Goal: Task Accomplishment & Management: Manage account settings

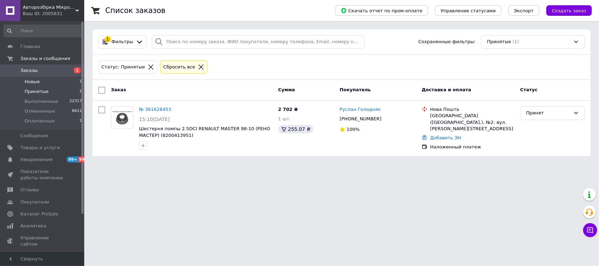
click at [28, 80] on span "Новые" at bounding box center [32, 82] width 15 height 6
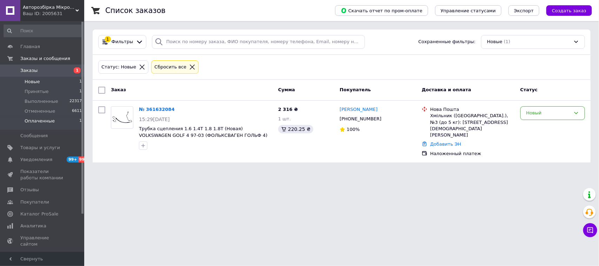
click at [50, 121] on span "Оплаченные" at bounding box center [40, 121] width 30 height 6
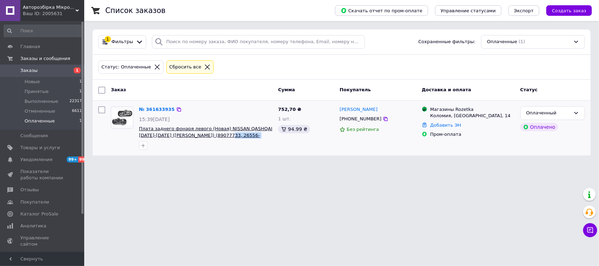
drag, startPoint x: 260, startPoint y: 135, endPoint x: 216, endPoint y: 137, distance: 44.6
click at [216, 137] on span "Плата заднего фонаря левого (Новая) NISSAN QASHQAI 2007-2014 (НИССАН КАШКАЙ) (8…" at bounding box center [206, 132] width 134 height 13
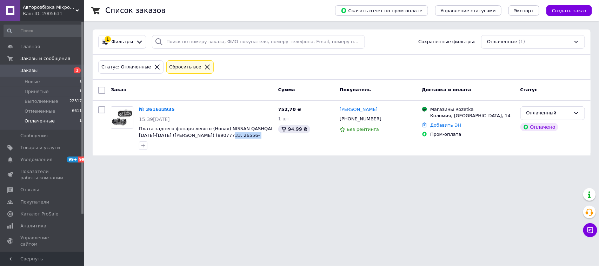
copy span "26556-JE20A-A104,"
drag, startPoint x: 496, startPoint y: 115, endPoint x: 429, endPoint y: 109, distance: 66.9
click at [430, 109] on div "Магазины Rozetka Коломия, Шевченка площа, 14" at bounding box center [472, 112] width 87 height 13
copy div "Магазины Rozetka Коломия, Шевченка площа, 14"
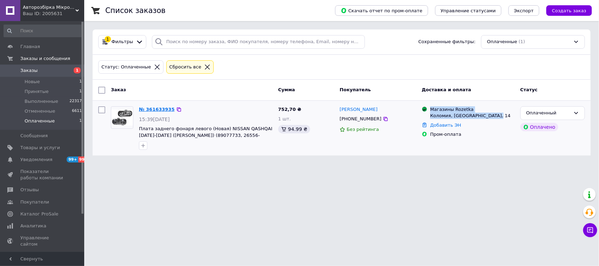
click at [144, 109] on link "№ 361633935" at bounding box center [157, 109] width 36 height 5
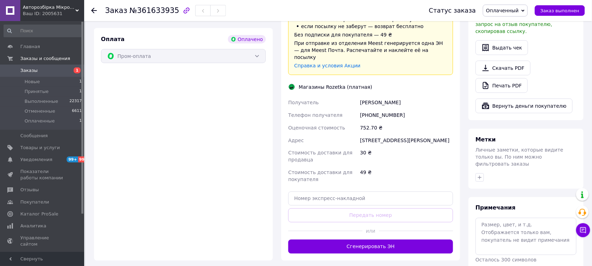
scroll to position [263, 0]
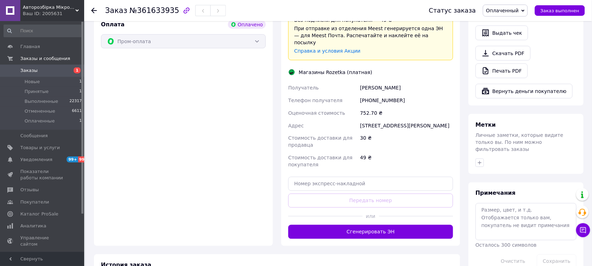
drag, startPoint x: 411, startPoint y: 67, endPoint x: 362, endPoint y: 67, distance: 49.1
click at [362, 81] on div "Максимюк Микола" at bounding box center [407, 87] width 96 height 13
copy div "Максимюк Микола"
drag, startPoint x: 400, startPoint y: 78, endPoint x: 369, endPoint y: 79, distance: 31.2
click at [369, 94] on div "[PHONE_NUMBER]" at bounding box center [407, 100] width 96 height 13
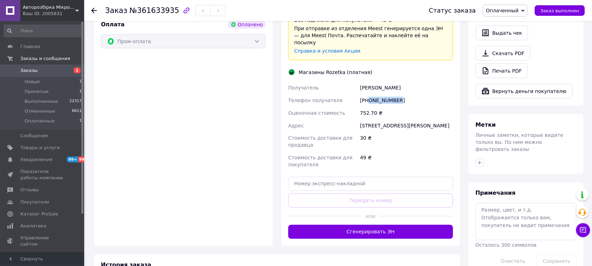
copy div "0975532310"
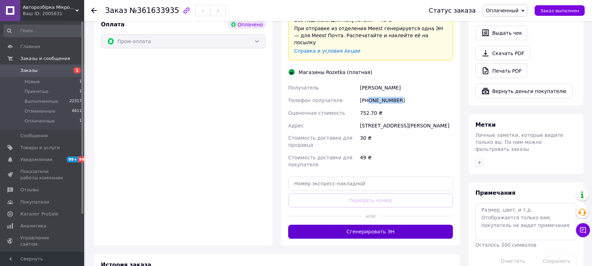
click at [381, 225] on button "Сгенерировать ЭН" at bounding box center [370, 232] width 165 height 14
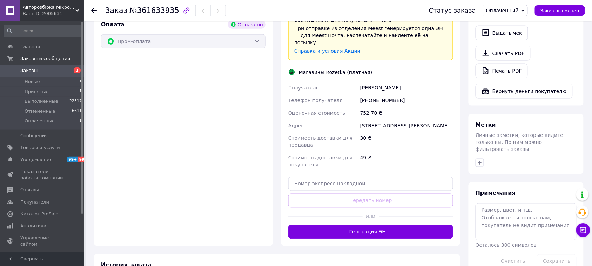
click at [93, 11] on icon at bounding box center [94, 11] width 6 height 6
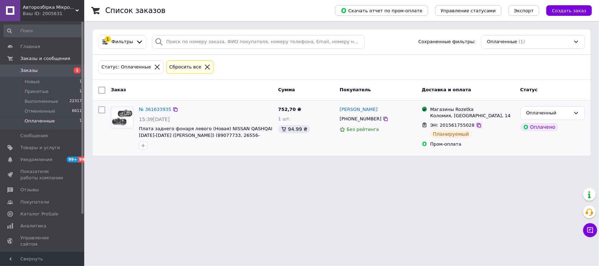
click at [477, 125] on icon at bounding box center [479, 125] width 4 height 4
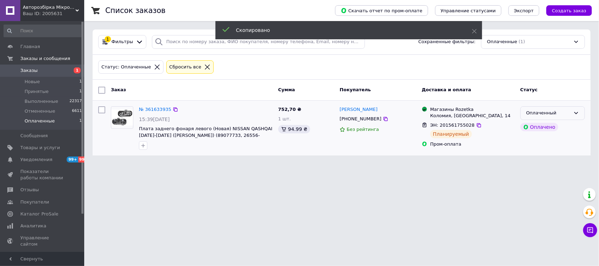
click at [574, 111] on icon at bounding box center [576, 113] width 6 height 6
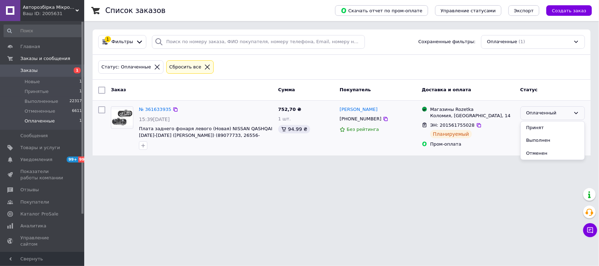
drag, startPoint x: 533, startPoint y: 141, endPoint x: 521, endPoint y: 150, distance: 15.2
click at [533, 141] on li "Выполнен" at bounding box center [552, 140] width 64 height 13
click at [32, 82] on span "Новые" at bounding box center [32, 82] width 15 height 6
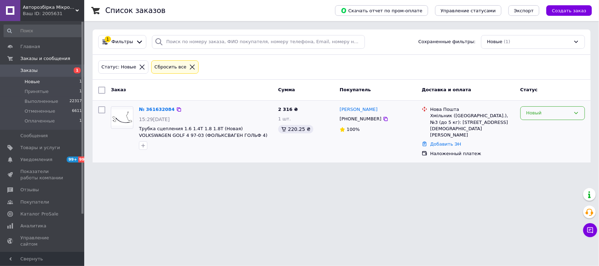
click at [545, 113] on div "Новый" at bounding box center [548, 112] width 44 height 7
click at [539, 126] on li "Принят" at bounding box center [552, 127] width 64 height 13
drag, startPoint x: 249, startPoint y: 136, endPoint x: 211, endPoint y: 137, distance: 37.9
click at [211, 137] on span "Трубка сцепления 1.6 1.4T 1.8 1.8T (Новая) VOLKSWAGEN GOLF 4 97-03 (ФОЛЬКСВАГЕН…" at bounding box center [206, 132] width 134 height 13
copy span "1J1721465AL)"
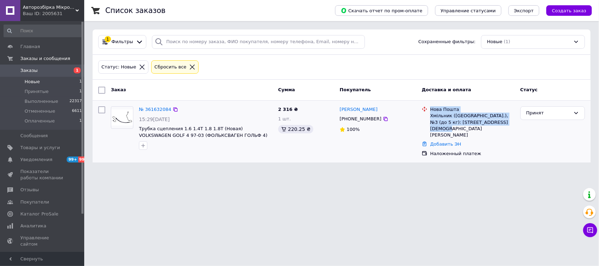
drag, startPoint x: 492, startPoint y: 123, endPoint x: 425, endPoint y: 113, distance: 67.4
click at [426, 113] on div "Нова Пошта Хмільник (Вінницька обл.), №3 (до 5 кг): ул. Украинца Владислава, 54" at bounding box center [468, 122] width 96 height 32
copy div "Нова Пошта Хмільник (Вінницька обл.), №3 (до 5 кг): ул. Украинца Владислава, 54"
drag, startPoint x: 376, startPoint y: 118, endPoint x: 495, endPoint y: 121, distance: 118.9
click at [383, 118] on icon at bounding box center [386, 119] width 6 height 6
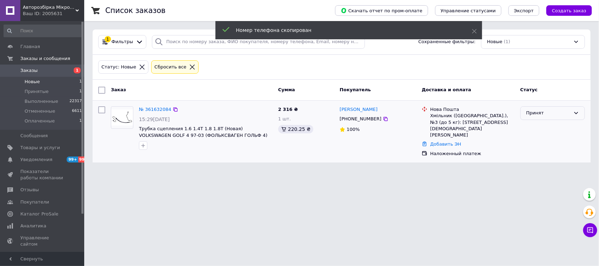
click at [560, 112] on div "Принят" at bounding box center [548, 112] width 44 height 7
click at [541, 127] on li "Выполнен" at bounding box center [552, 127] width 64 height 13
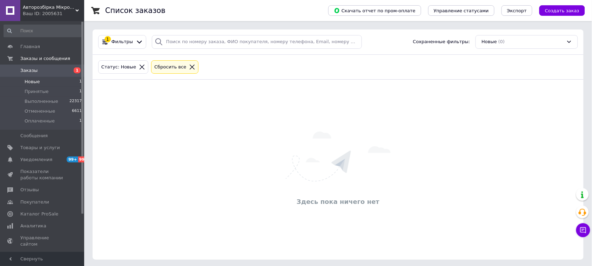
click at [29, 82] on span "Новые" at bounding box center [32, 82] width 15 height 6
click at [32, 91] on span "Принятые" at bounding box center [37, 91] width 24 height 6
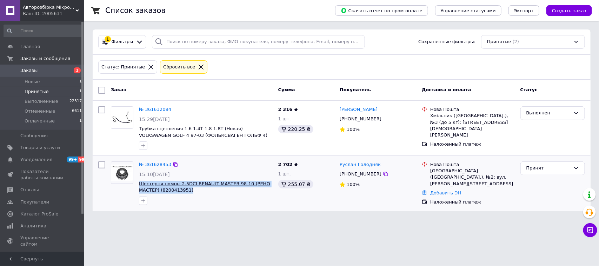
drag, startPoint x: 193, startPoint y: 190, endPoint x: 140, endPoint y: 181, distance: 53.4
click at [140, 181] on span "Шестерня помпы 2.5DCI RENAULT MASTER 98-10 (РЕНО МАСТЕР) (8200413951)" at bounding box center [206, 187] width 134 height 13
click at [190, 193] on span "Шестерня помпы 2.5DCI RENAULT MASTER 98-10 (РЕНО МАСТЕР) (8200413951)" at bounding box center [206, 187] width 134 height 13
click at [194, 190] on span "Шестерня помпы 2.5DCI RENAULT MASTER 98-10 (РЕНО МАСТЕР) (8200413951)" at bounding box center [206, 187] width 134 height 13
click at [122, 188] on div at bounding box center [122, 183] width 28 height 49
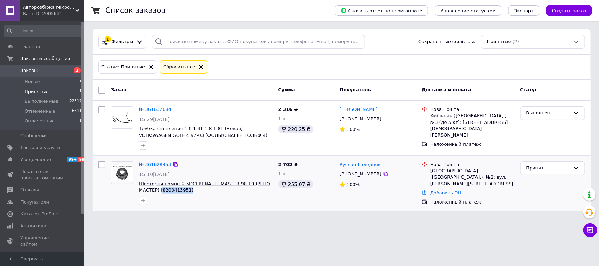
drag, startPoint x: 192, startPoint y: 193, endPoint x: 160, endPoint y: 193, distance: 32.6
click at [160, 193] on span "Шестерня помпы 2.5DCI RENAULT MASTER 98-10 (РЕНО МАСТЕР) (8200413951)" at bounding box center [206, 187] width 134 height 13
copy span "8200413951)"
click at [31, 69] on span "Заказы" at bounding box center [28, 70] width 17 height 6
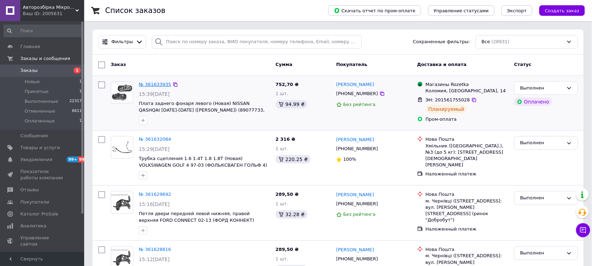
click at [156, 83] on link "№ 361633935" at bounding box center [155, 84] width 32 height 5
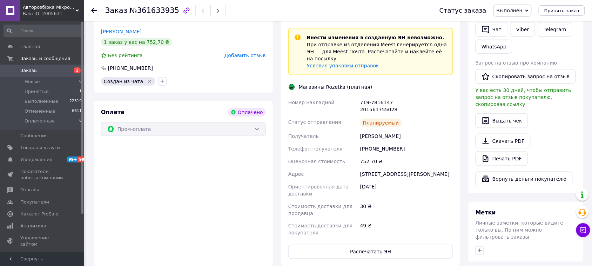
scroll to position [219, 0]
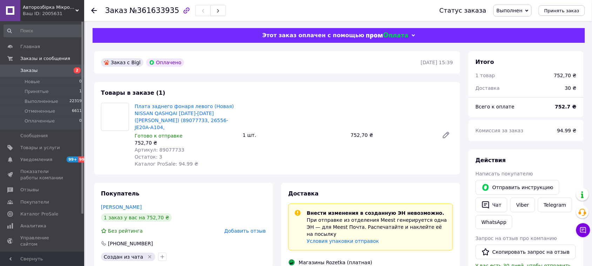
scroll to position [219, 0]
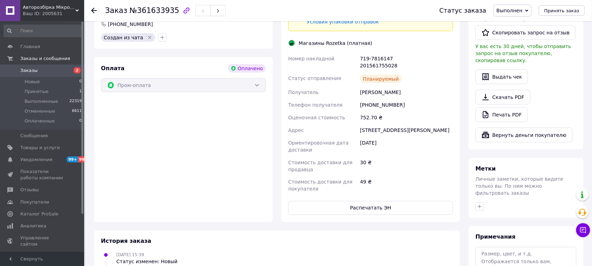
click at [36, 69] on span "Заказы" at bounding box center [42, 70] width 45 height 6
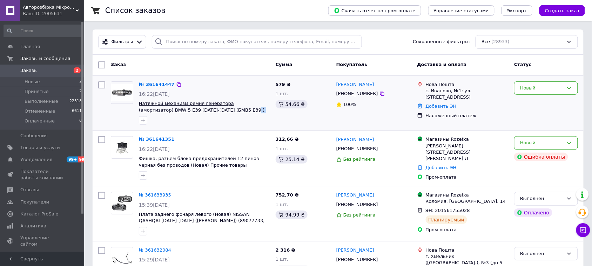
drag, startPoint x: 250, startPoint y: 110, endPoint x: 197, endPoint y: 110, distance: 53.3
click at [197, 110] on span "Натяжной механизм ремня генератора (амортизатор) BMW 5 E39 [DATE]-[DATE] (БМВ5 …" at bounding box center [204, 106] width 131 height 13
copy span "11282248168, 2248168)"
click at [550, 88] on div "Новый" at bounding box center [541, 88] width 43 height 7
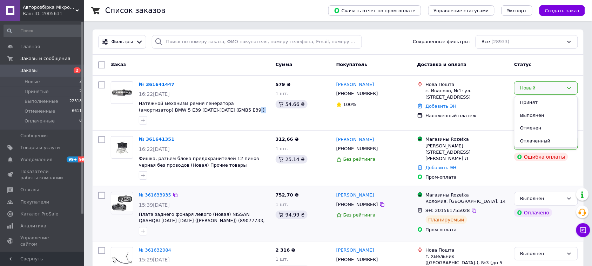
drag, startPoint x: 532, startPoint y: 100, endPoint x: 346, endPoint y: 221, distance: 221.3
click at [531, 101] on li "Принят" at bounding box center [545, 102] width 63 height 13
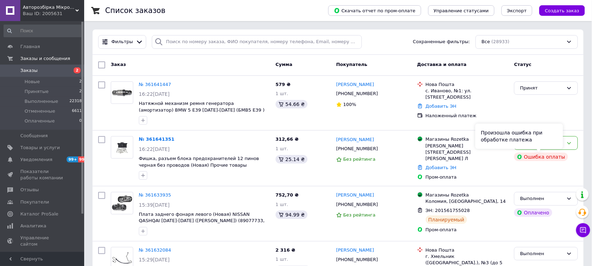
click at [551, 142] on div "Произошла ошибка при обработке платежа" at bounding box center [520, 135] width 88 height 25
click at [574, 144] on div "Новый" at bounding box center [546, 143] width 64 height 14
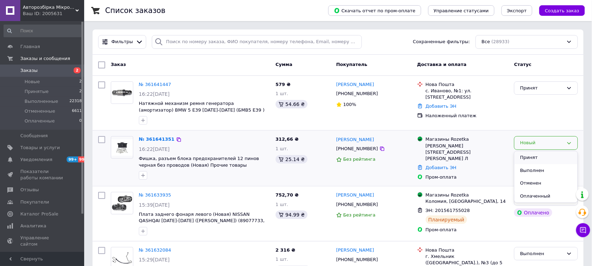
click at [532, 159] on li "Принят" at bounding box center [545, 157] width 63 height 13
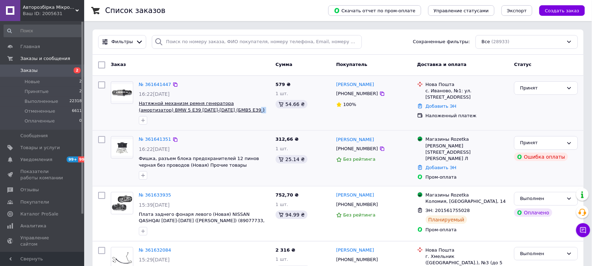
drag, startPoint x: 250, startPoint y: 110, endPoint x: 197, endPoint y: 111, distance: 52.3
click at [197, 111] on span "Натяжной механизм ремня генератора (амортизатор) BMW 5 E39 [DATE]-[DATE] (БМВ5 …" at bounding box center [204, 106] width 131 height 13
copy span "11282248168, 2248168)"
drag, startPoint x: 505, startPoint y: 92, endPoint x: 423, endPoint y: 82, distance: 82.3
click at [424, 82] on div "Нова Пошта с. Иваново, №1: ул. Центральная, 1а" at bounding box center [467, 90] width 86 height 19
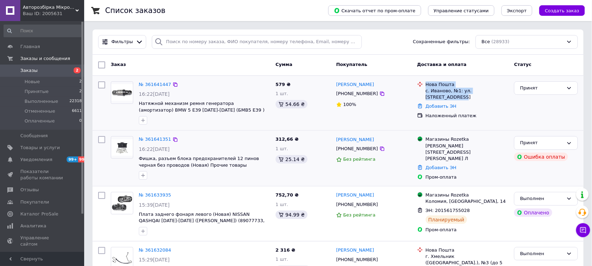
copy div "Нова Пошта с. Иваново, №1: ул. Центральная, 1а"
drag, startPoint x: 372, startPoint y: 95, endPoint x: 536, endPoint y: 95, distance: 163.4
click at [379, 94] on icon at bounding box center [382, 94] width 6 height 6
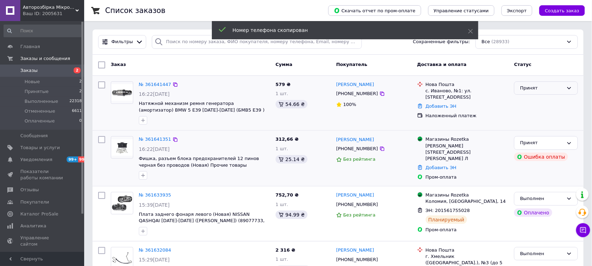
click at [533, 87] on div "Принят" at bounding box center [541, 88] width 43 height 7
drag, startPoint x: 530, startPoint y: 100, endPoint x: 301, endPoint y: 264, distance: 281.7
click at [530, 101] on li "Выполнен" at bounding box center [545, 102] width 63 height 13
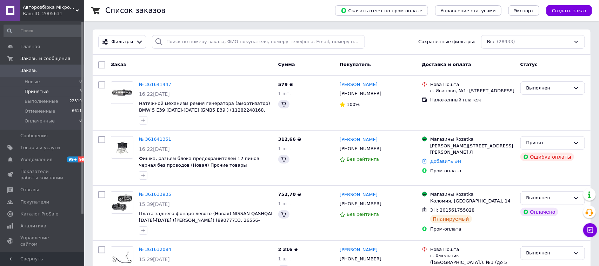
click at [37, 90] on span "Принятые" at bounding box center [37, 91] width 24 height 6
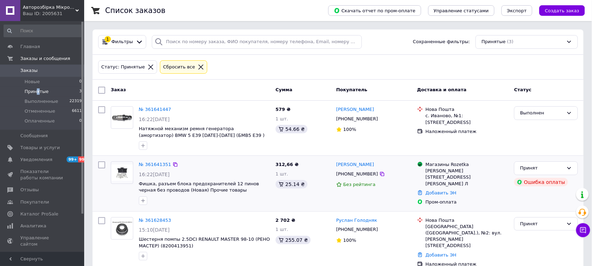
scroll to position [8, 0]
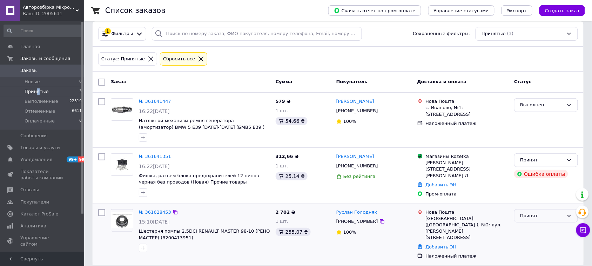
click at [542, 215] on div "Принят" at bounding box center [541, 215] width 43 height 7
click at [532, 242] on li "Отменен" at bounding box center [545, 243] width 63 height 13
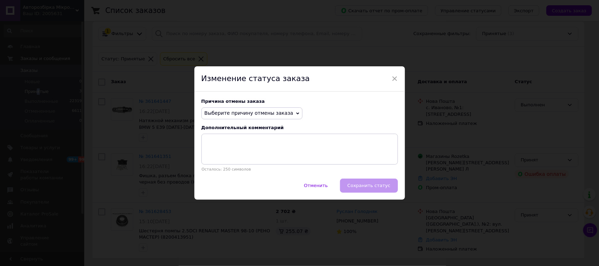
click at [285, 113] on div "Выберите причину отмены заказа Нет в наличии Нет разновидности товара Оплата не…" at bounding box center [251, 113] width 101 height 12
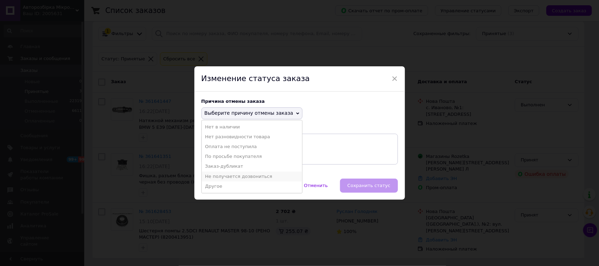
drag, startPoint x: 231, startPoint y: 176, endPoint x: 272, endPoint y: 184, distance: 41.2
click at [231, 176] on li "Не получается дозвониться" at bounding box center [252, 176] width 100 height 10
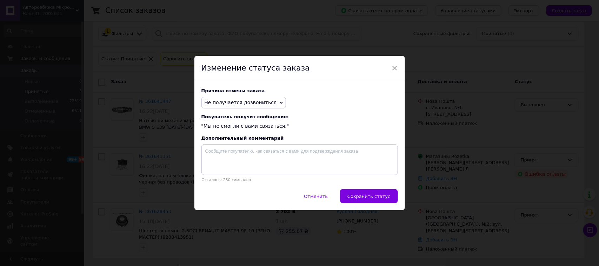
click at [379, 196] on span "Сохранить статус" at bounding box center [368, 196] width 43 height 5
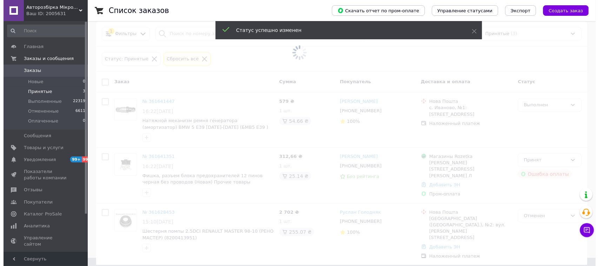
scroll to position [0, 0]
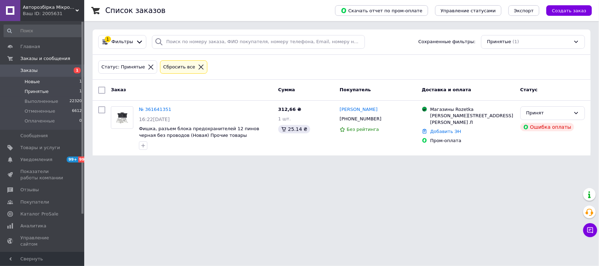
click at [35, 83] on span "Новые" at bounding box center [32, 82] width 15 height 6
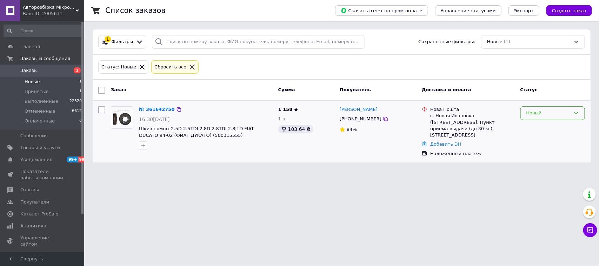
click at [568, 114] on div "Новый" at bounding box center [548, 112] width 44 height 7
click at [533, 128] on li "Принят" at bounding box center [552, 127] width 64 height 13
drag, startPoint x: 201, startPoint y: 134, endPoint x: 174, endPoint y: 139, distance: 27.1
click at [174, 139] on span "Шкив помпы 2.5D 2.5TDI 2.8D 2.8TDI 2.8JTD FIAT DUCATO 94-02 (ФИАТ ДУКАТО) (5003…" at bounding box center [206, 132] width 134 height 13
copy span "500315555)"
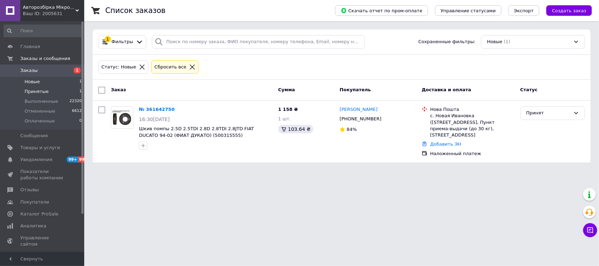
click at [50, 88] on li "Принятые 1" at bounding box center [43, 92] width 86 height 10
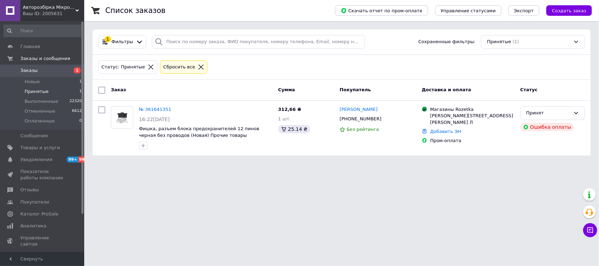
click at [150, 108] on link "№ 361641351" at bounding box center [155, 109] width 32 height 5
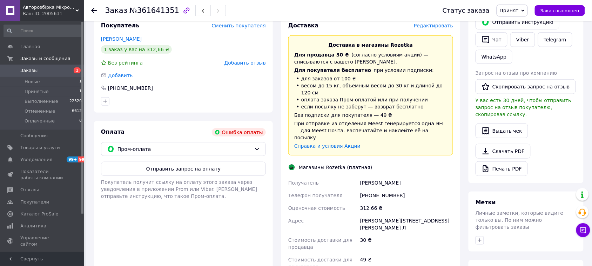
scroll to position [175, 0]
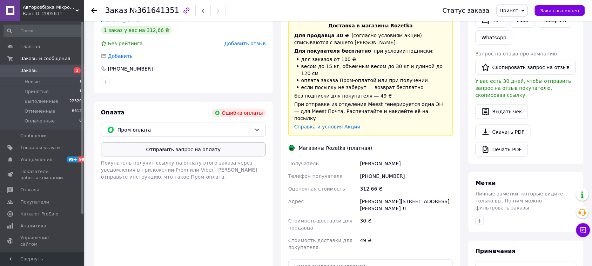
click at [181, 142] on button "Отправить запрос на оплату" at bounding box center [183, 149] width 165 height 14
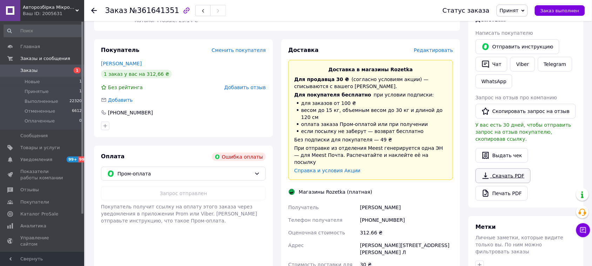
scroll to position [88, 0]
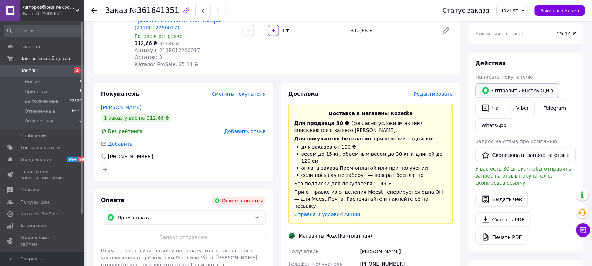
click at [510, 88] on button "Отправить инструкцию" at bounding box center [518, 90] width 84 height 15
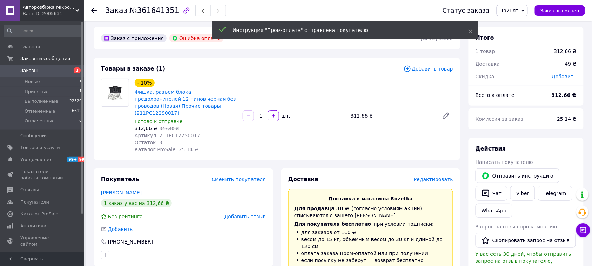
scroll to position [0, 0]
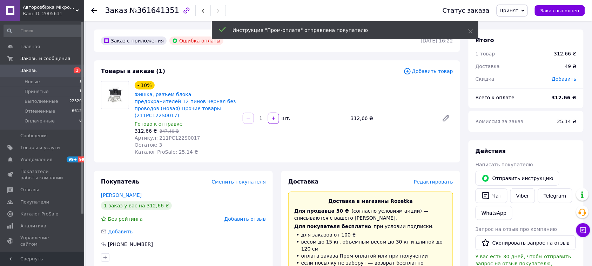
click at [95, 9] on icon at bounding box center [94, 11] width 6 height 6
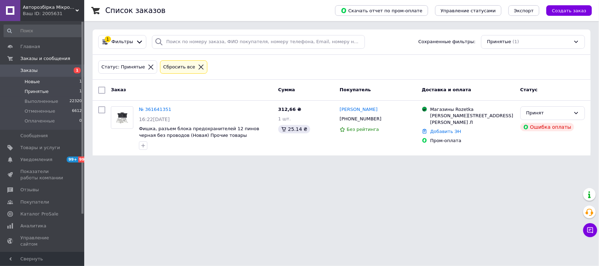
click at [35, 81] on span "Новые" at bounding box center [32, 82] width 15 height 6
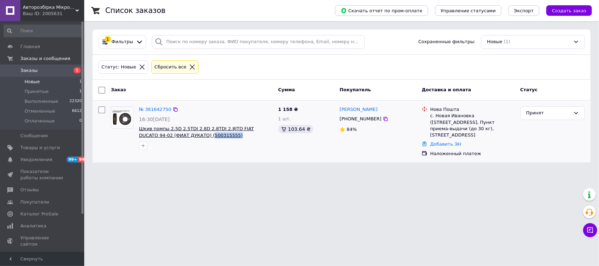
drag, startPoint x: 213, startPoint y: 136, endPoint x: 175, endPoint y: 137, distance: 37.9
click at [175, 137] on span "Шкив помпы 2.5D 2.5TDI 2.8D 2.8TDI 2.8JTD FIAT DUCATO 94-02 (ФИАТ ДУКАТО) (5003…" at bounding box center [206, 132] width 134 height 13
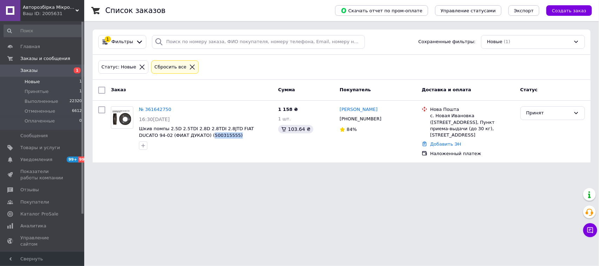
copy span "500315555)"
drag, startPoint x: 509, startPoint y: 128, endPoint x: 429, endPoint y: 110, distance: 82.3
click at [429, 110] on div "Нова Пошта с. Новая Ивановка (Одесская обл., Болградский р-н.), Пункт приема-вы…" at bounding box center [472, 122] width 87 height 32
copy div "Нова Пошта с. Новая Ивановка (Одесская обл., Болградский р-н.), Пункт приема-вы…"
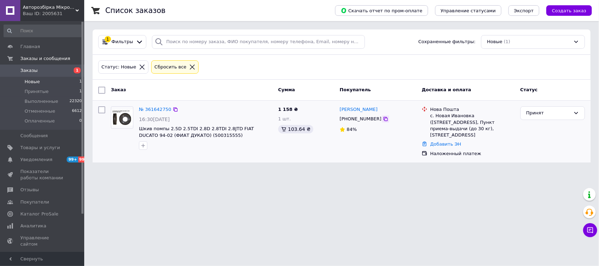
click at [383, 118] on icon at bounding box center [386, 119] width 6 height 6
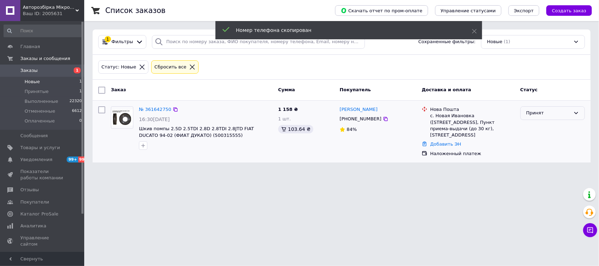
click at [540, 114] on div "Принят" at bounding box center [548, 112] width 44 height 7
click at [537, 126] on li "Выполнен" at bounding box center [552, 127] width 64 height 13
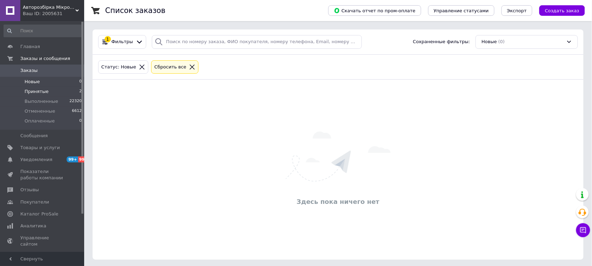
click at [31, 91] on span "Принятые" at bounding box center [37, 91] width 24 height 6
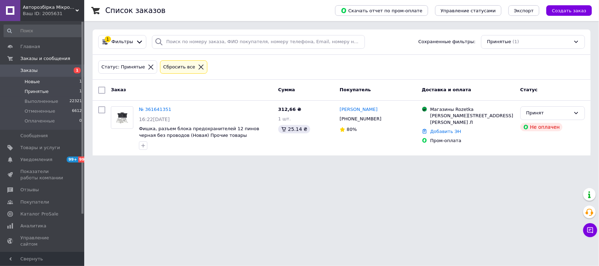
click at [34, 83] on span "Новые" at bounding box center [32, 82] width 15 height 6
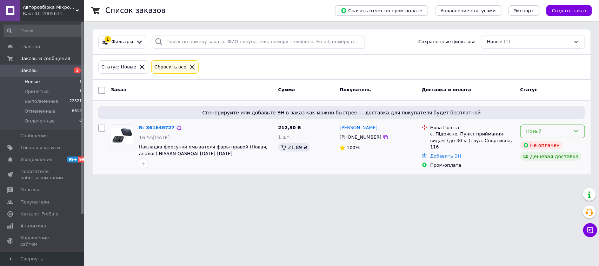
click at [575, 133] on icon at bounding box center [576, 131] width 6 height 6
click at [535, 146] on li "Принят" at bounding box center [552, 146] width 64 height 13
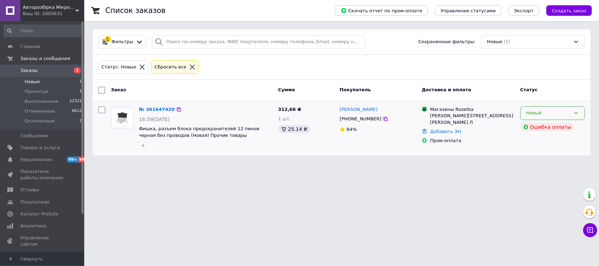
click at [549, 113] on div "Новый" at bounding box center [548, 112] width 44 height 7
click at [536, 127] on li "Принят" at bounding box center [552, 127] width 64 height 13
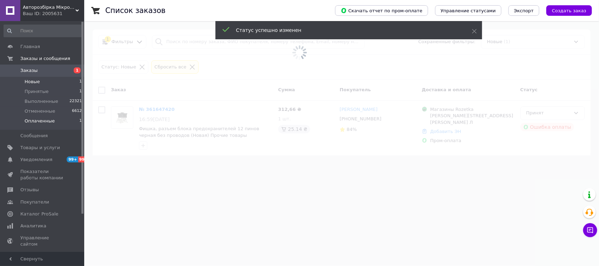
click at [43, 118] on span "Оплаченные" at bounding box center [40, 121] width 30 height 6
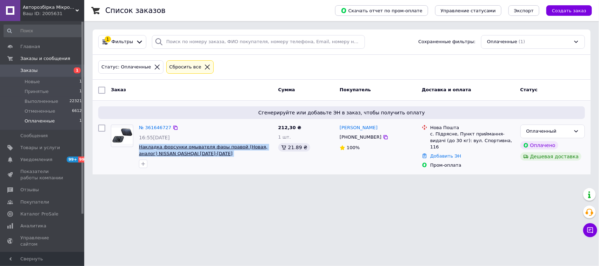
drag, startPoint x: 244, startPoint y: 154, endPoint x: 139, endPoint y: 150, distance: 105.6
click at [139, 150] on span "Накладка форсунки омывателя фары правой (Новая, аналог) NISSAN QASHQAI [DATE]-[…" at bounding box center [206, 150] width 134 height 13
copy span "Накладка форсунки омывателя фары правой (Новая, аналог) NISSAN QASHQAI [DATE]-[…"
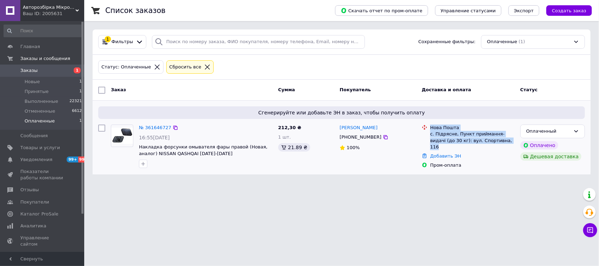
drag, startPoint x: 496, startPoint y: 142, endPoint x: 430, endPoint y: 128, distance: 67.5
click at [430, 127] on div "Нова Пошта с. Підрясне, Пункт приймання-видачі (до 30 кг): вул. Спортивна, 116" at bounding box center [472, 137] width 87 height 26
copy div "Нова Пошта с. Підрясне, Пункт приймання-видачі (до 30 кг): вул. Спортивна, 116"
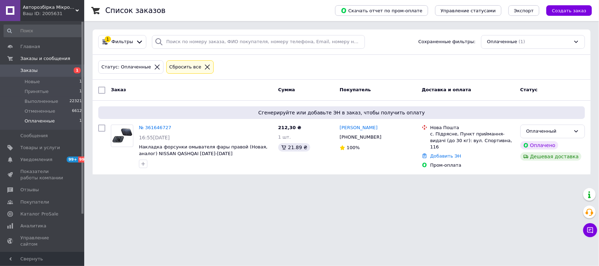
drag, startPoint x: 376, startPoint y: 137, endPoint x: 321, endPoint y: 230, distance: 108.2
click at [383, 137] on icon at bounding box center [385, 137] width 4 height 4
click at [383, 136] on icon at bounding box center [385, 137] width 4 height 4
click at [41, 101] on span "Выполненные" at bounding box center [42, 101] width 34 height 6
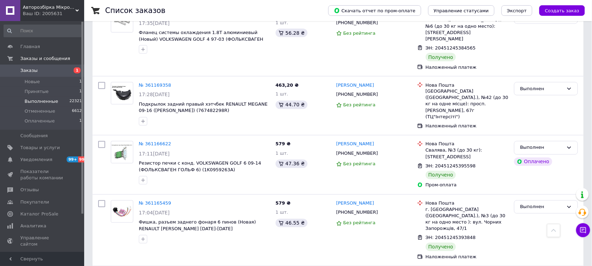
scroll to position [5856, 0]
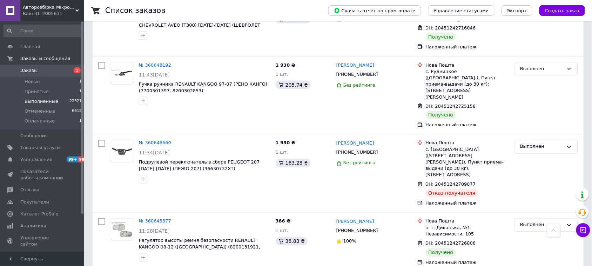
scroll to position [5852, 0]
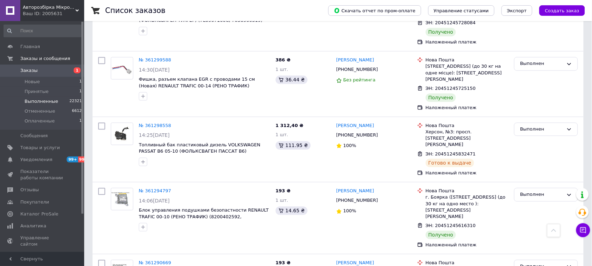
scroll to position [4427, 0]
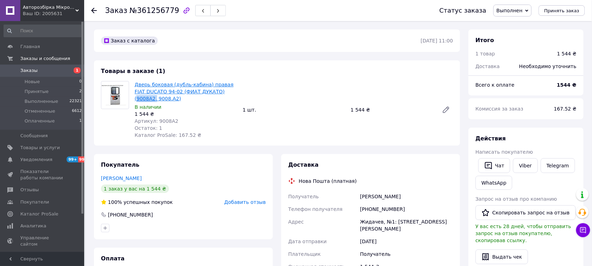
drag, startPoint x: 225, startPoint y: 92, endPoint x: 207, endPoint y: 94, distance: 18.0
click at [207, 94] on span "Дверь боковая (дубль-кабина) правая FIAT DUCATO 94-02 (ФИАТ ДУКАТО) (9008A2, 90…" at bounding box center [186, 91] width 102 height 21
copy link "9008A2,"
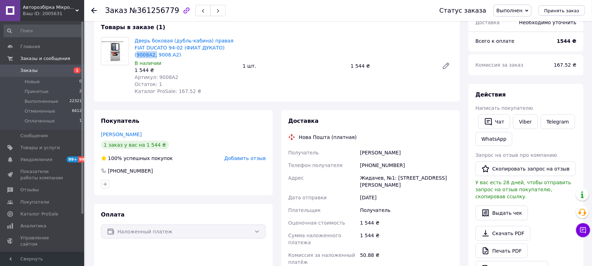
scroll to position [88, 0]
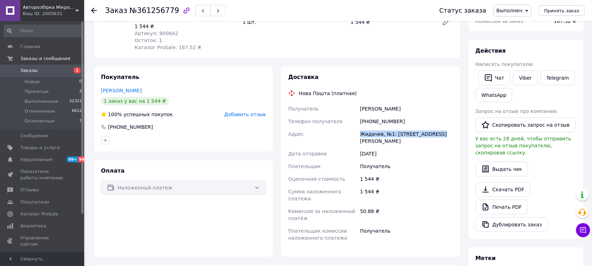
drag, startPoint x: 432, startPoint y: 132, endPoint x: 362, endPoint y: 134, distance: 70.9
click at [362, 134] on div "Жидачев, №1: ул. Мицкевича, 9" at bounding box center [407, 138] width 96 height 20
copy div "Жидачев, №1: ул. Мицкевича, 9"
drag, startPoint x: 400, startPoint y: 121, endPoint x: 368, endPoint y: 121, distance: 32.3
click at [368, 121] on div "+380982098352" at bounding box center [407, 121] width 96 height 13
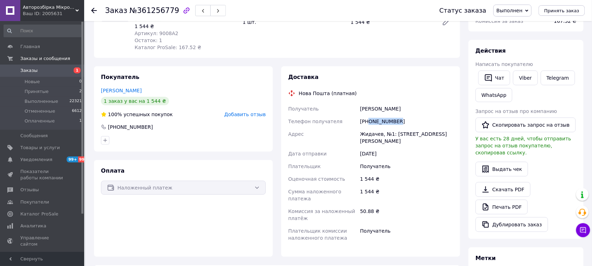
copy div "0982098352"
click at [92, 10] on use at bounding box center [94, 11] width 6 height 6
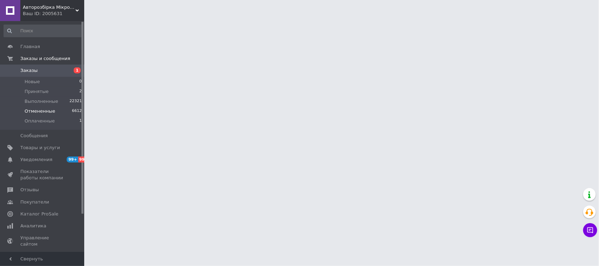
click at [35, 120] on span "Оплаченные" at bounding box center [40, 121] width 30 height 6
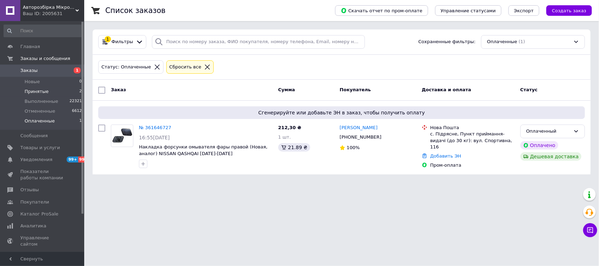
click at [40, 88] on span "Принятые" at bounding box center [37, 91] width 24 height 6
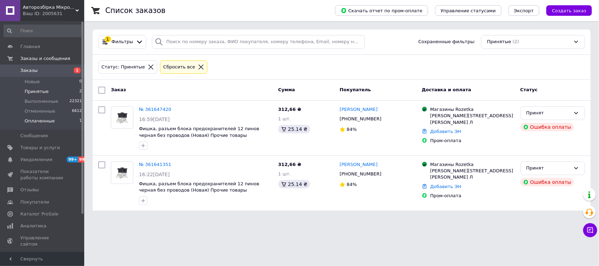
click at [36, 119] on span "Оплаченные" at bounding box center [40, 121] width 30 height 6
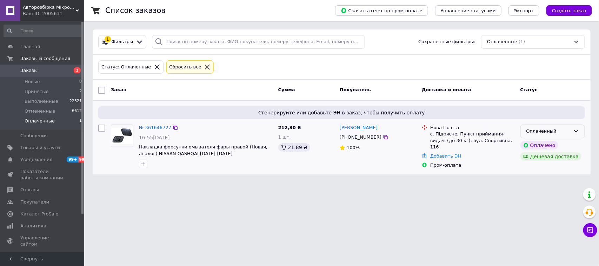
click at [569, 130] on div "Оплаченный" at bounding box center [548, 131] width 44 height 7
click at [531, 147] on li "Принят" at bounding box center [552, 146] width 64 height 13
click at [39, 120] on span "Оплаченные" at bounding box center [40, 121] width 30 height 6
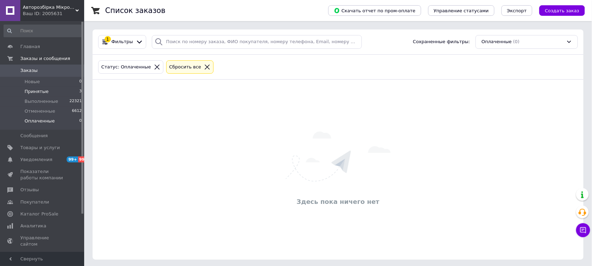
click at [40, 90] on span "Принятые" at bounding box center [37, 91] width 24 height 6
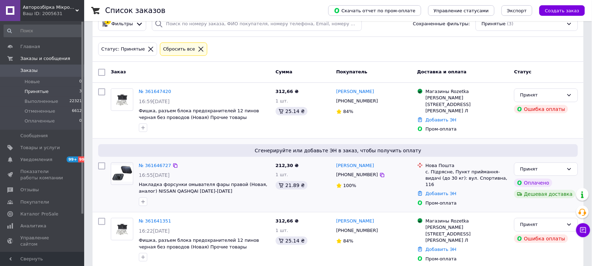
scroll to position [26, 0]
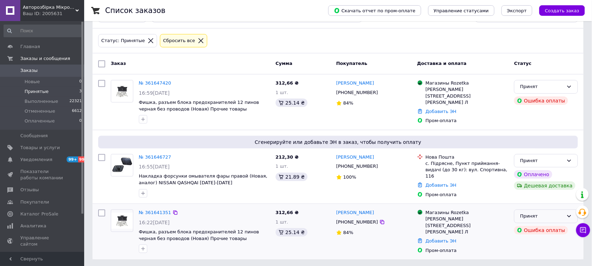
click at [566, 214] on icon at bounding box center [569, 216] width 6 height 6
click at [528, 241] on li "Отменен" at bounding box center [545, 243] width 63 height 13
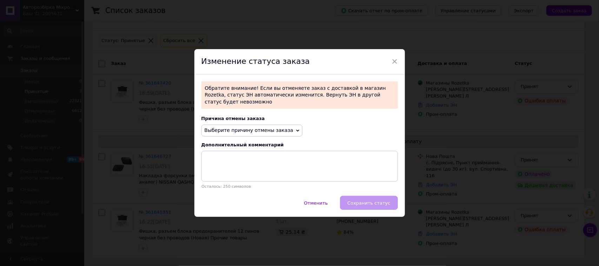
click at [296, 129] on icon at bounding box center [297, 130] width 3 height 3
click at [227, 161] on li "Оплата не поступила" at bounding box center [252, 164] width 100 height 10
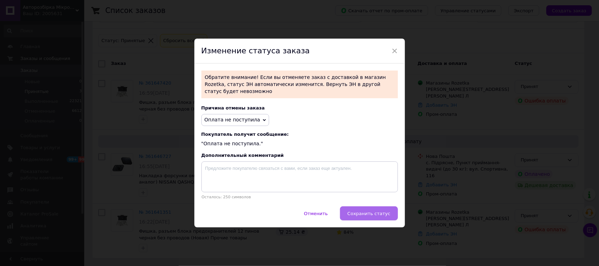
click at [352, 206] on button "Сохранить статус" at bounding box center [369, 213] width 58 height 14
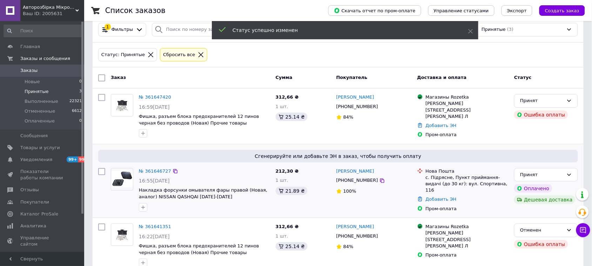
scroll to position [0, 0]
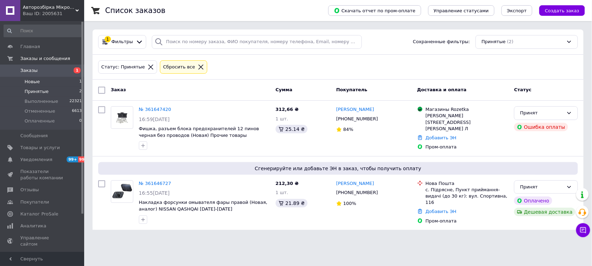
click at [31, 79] on span "Новые" at bounding box center [32, 82] width 15 height 6
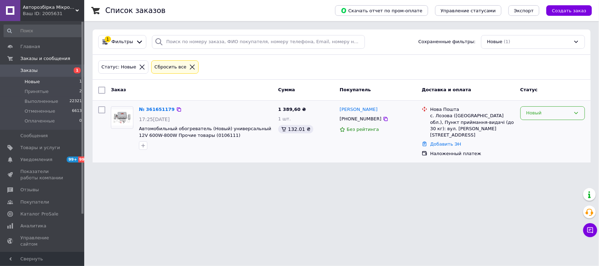
click at [532, 113] on div "Новый" at bounding box center [548, 112] width 44 height 7
click at [532, 129] on li "Принят" at bounding box center [552, 127] width 64 height 13
drag, startPoint x: 225, startPoint y: 137, endPoint x: 201, endPoint y: 137, distance: 24.2
click at [201, 137] on span "Автомобильный обогреватель (Новый) универсальный 12V 600W-800W Прочие товары (0…" at bounding box center [206, 132] width 134 height 13
copy span "0106111)"
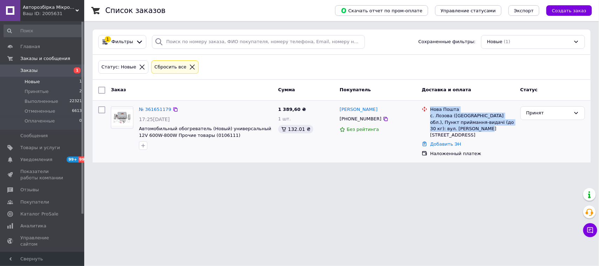
drag, startPoint x: 478, startPoint y: 130, endPoint x: 420, endPoint y: 114, distance: 59.6
click at [420, 114] on div "Нова Пошта с. Лозова (Тернопільська обл.), Пункт приймання-видачі (до 30 кг): в…" at bounding box center [468, 122] width 96 height 32
copy div "Нова Пошта с. Лозова (Тернопільська обл.), Пункт приймання-видачі (до 30 кг): в…"
drag, startPoint x: 376, startPoint y: 116, endPoint x: 359, endPoint y: 127, distance: 19.5
click at [383, 117] on icon at bounding box center [386, 119] width 6 height 6
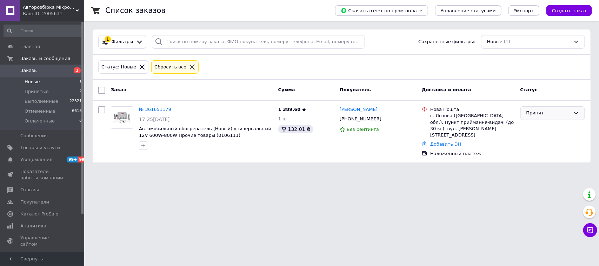
click at [548, 111] on div "Принят" at bounding box center [548, 112] width 44 height 7
click at [534, 127] on li "Выполнен" at bounding box center [552, 127] width 64 height 13
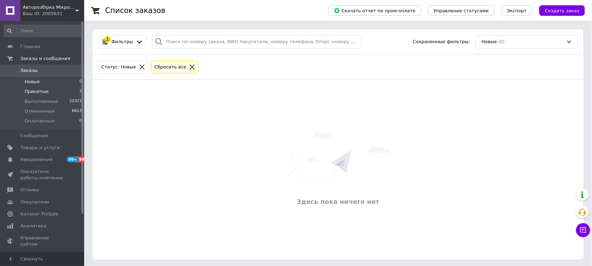
click at [33, 90] on span "Принятые" at bounding box center [37, 91] width 24 height 6
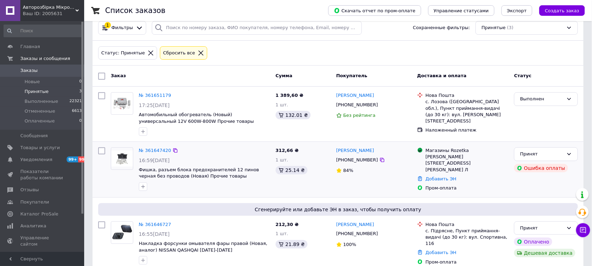
scroll to position [26, 0]
